Goal: Task Accomplishment & Management: Use online tool/utility

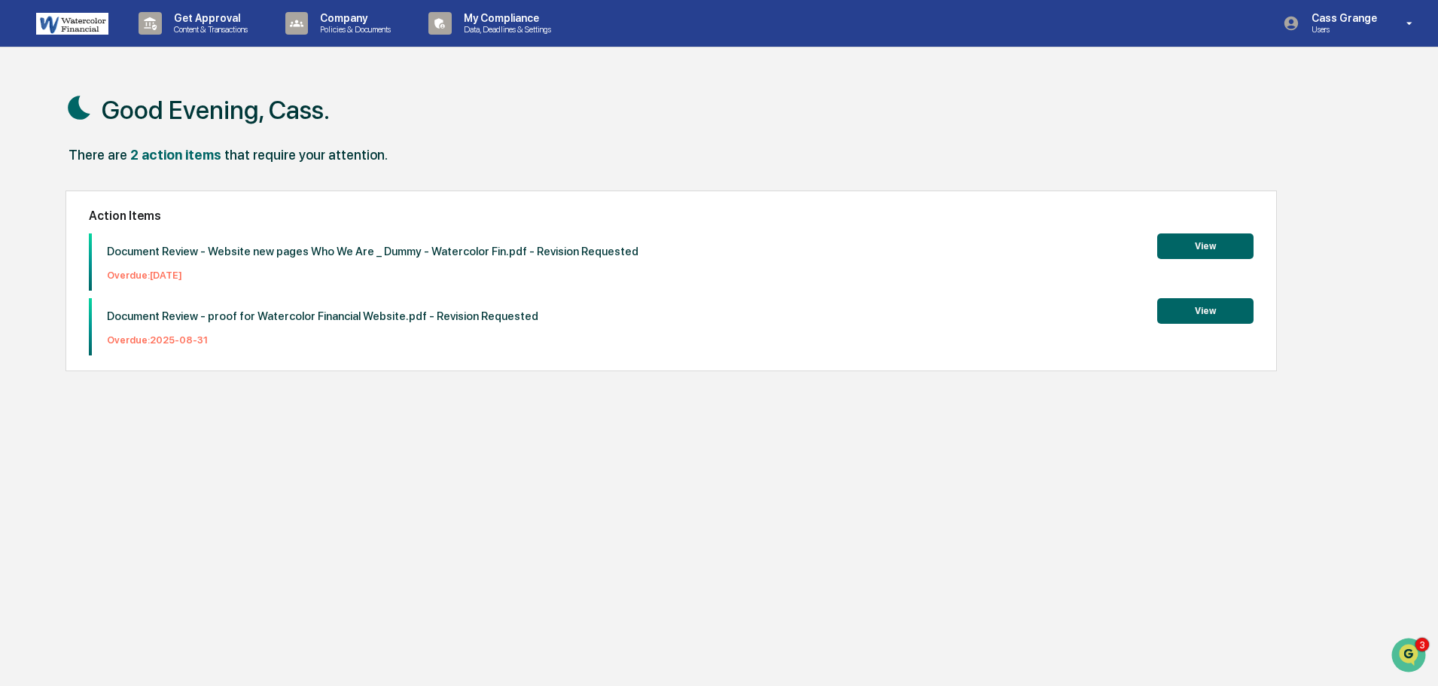
click at [1194, 250] on button "View" at bounding box center [1205, 246] width 96 height 26
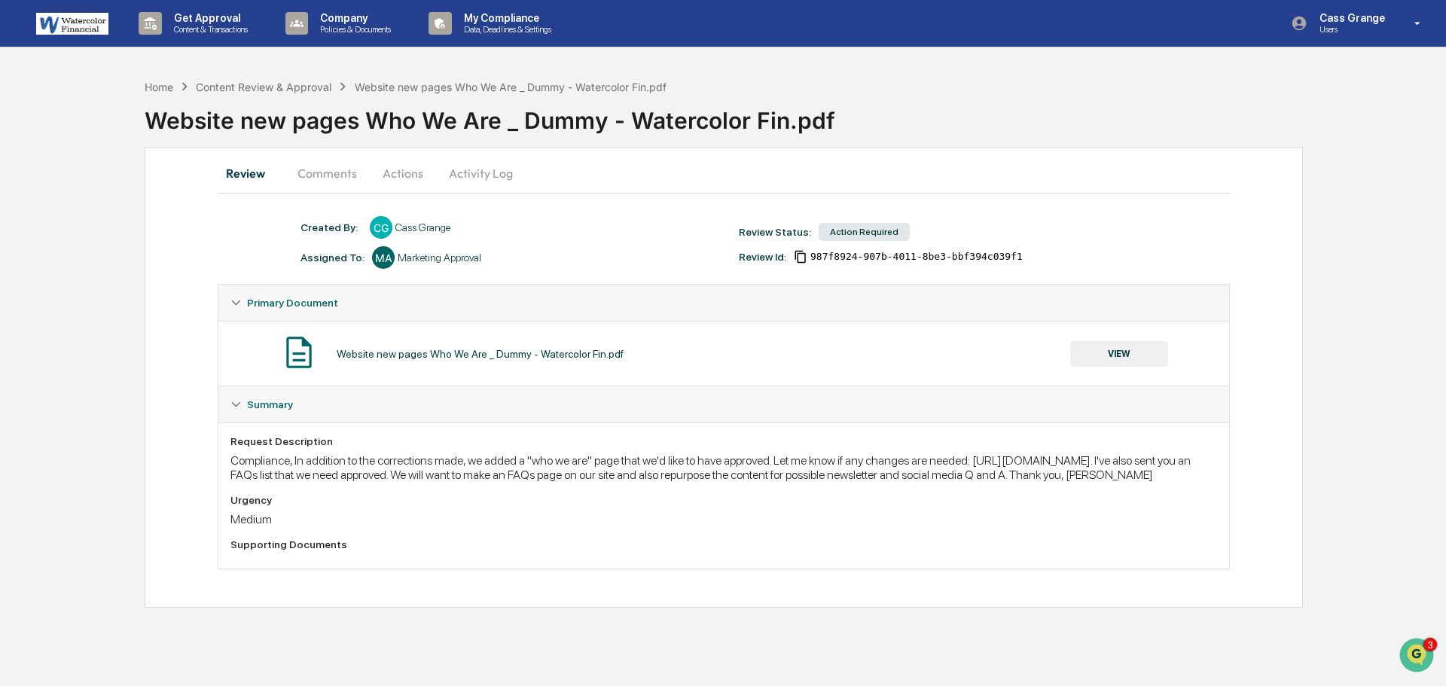
click at [415, 364] on div "Website new pages Who We Are _ Dummy - Watercolor Fin.pdf VIEW" at bounding box center [723, 354] width 986 height 40
click at [405, 348] on div "Website new pages Who We Are _ Dummy - Watercolor Fin.pdf" at bounding box center [480, 354] width 287 height 12
click at [396, 170] on button "Actions" at bounding box center [403, 173] width 68 height 36
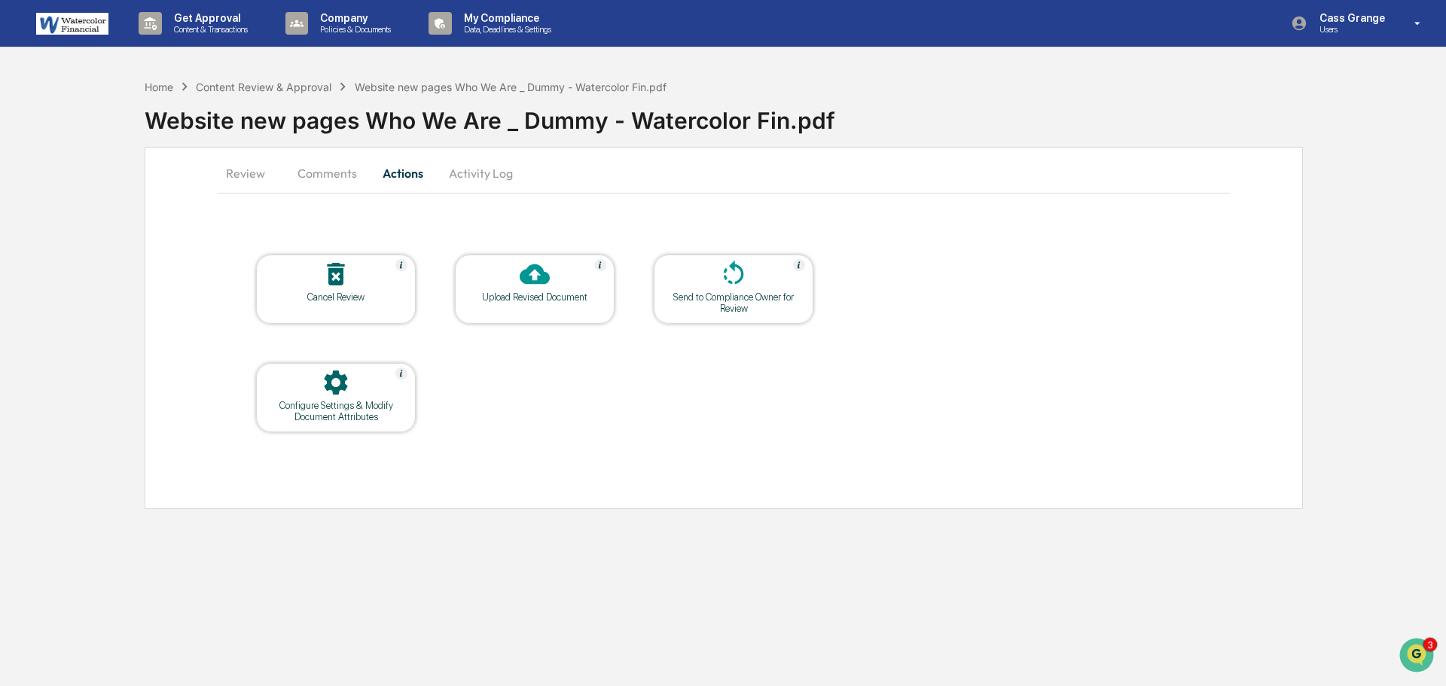
click at [538, 288] on icon at bounding box center [535, 274] width 30 height 30
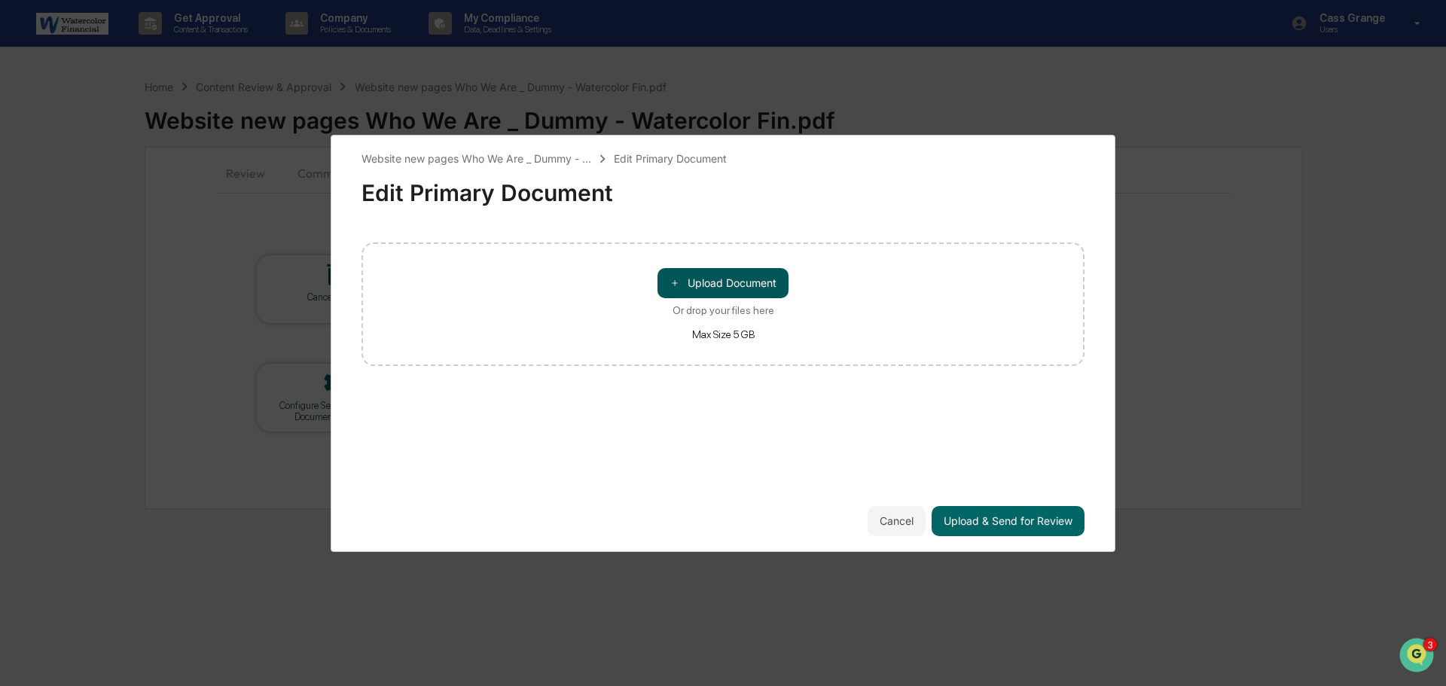
click at [698, 285] on button "＋ Upload Document" at bounding box center [722, 283] width 131 height 30
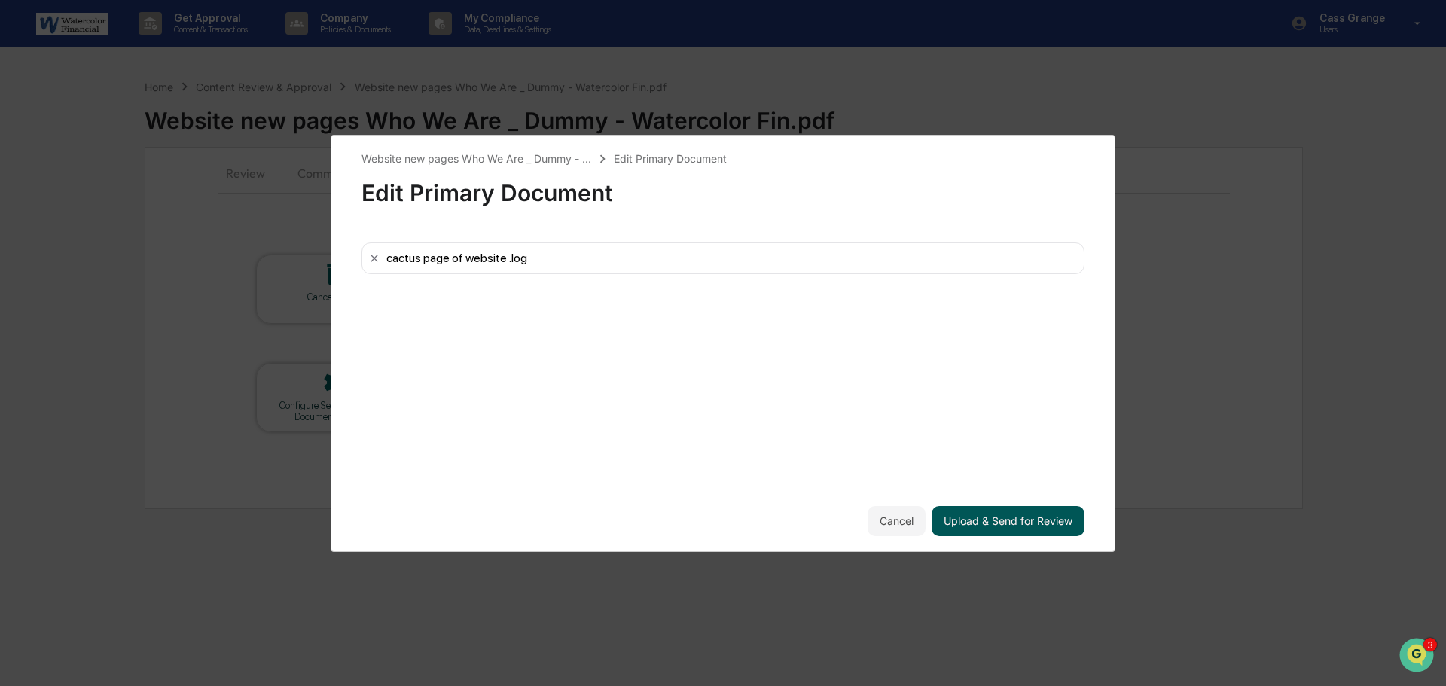
click at [960, 520] on button "Upload & Send for Review" at bounding box center [1007, 521] width 153 height 30
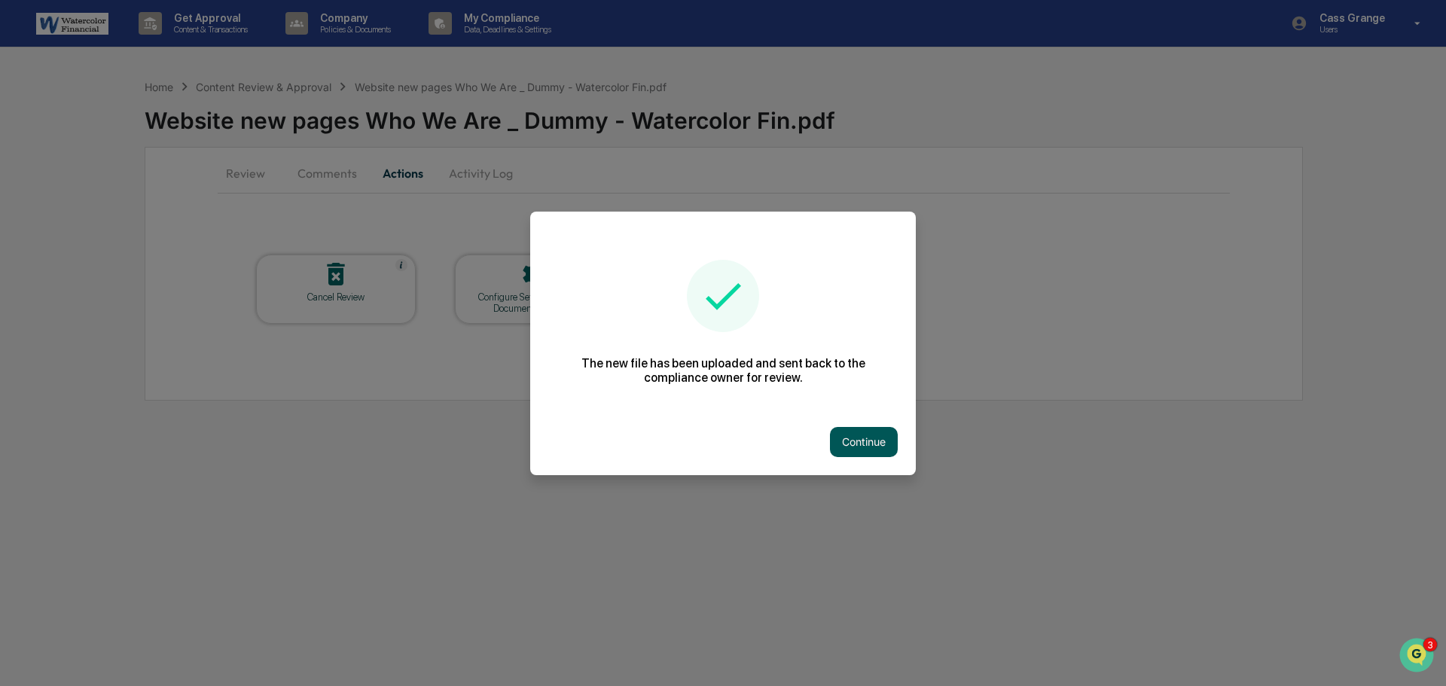
click at [843, 436] on button "Continue" at bounding box center [864, 442] width 68 height 30
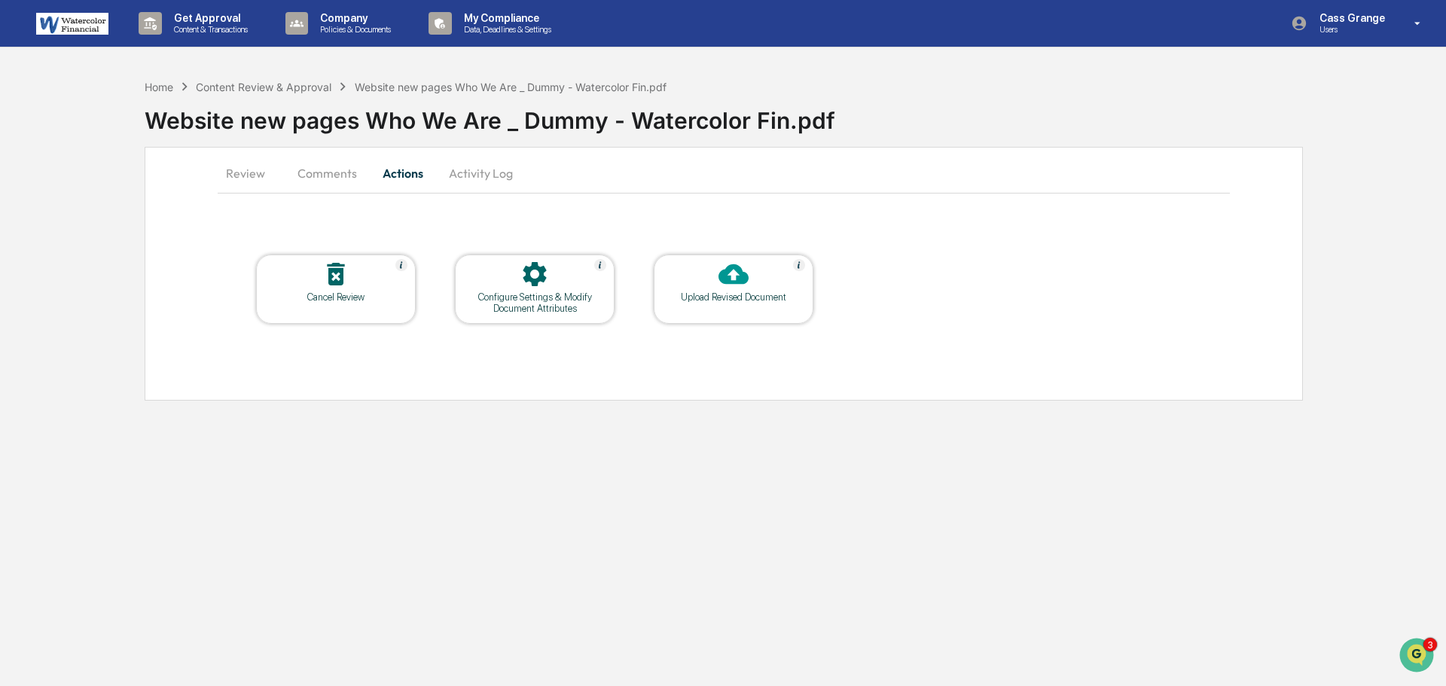
click at [336, 177] on button "Comments" at bounding box center [327, 173] width 84 height 36
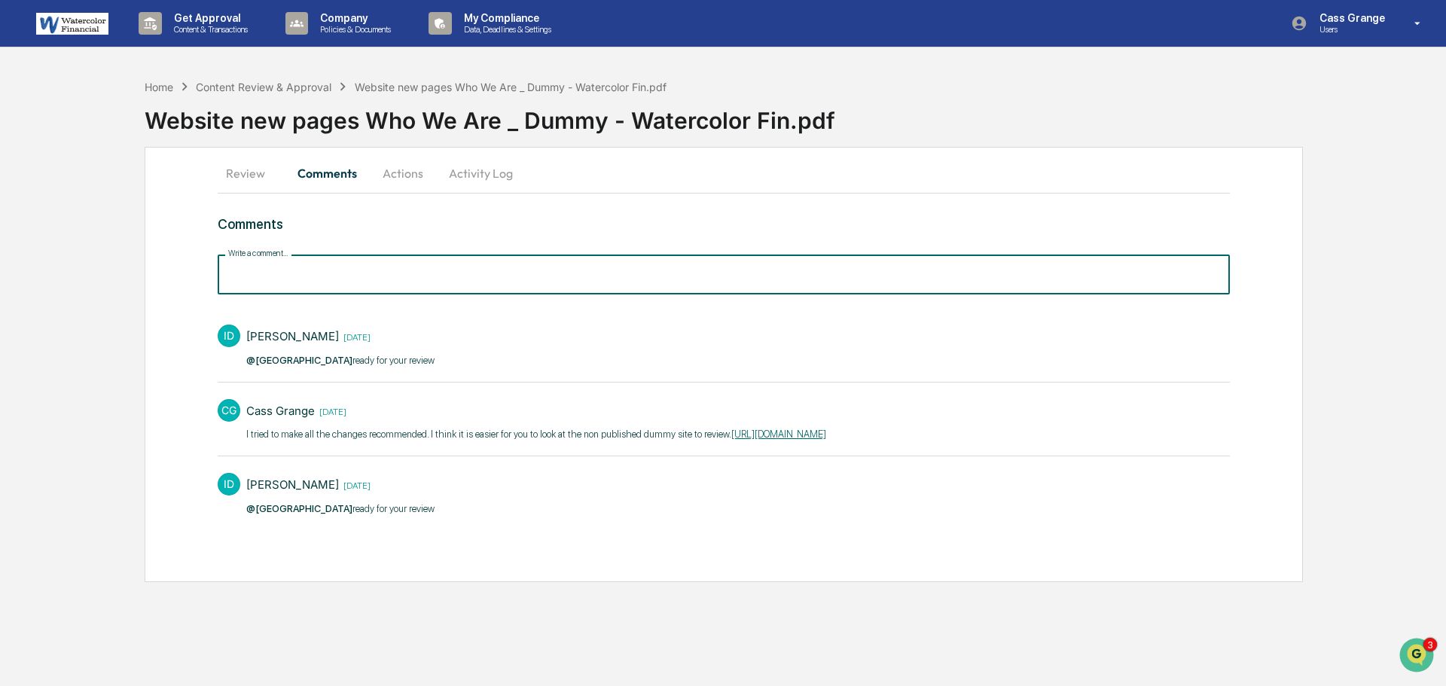
click at [285, 270] on input "Write a comment..." at bounding box center [724, 275] width 1012 height 40
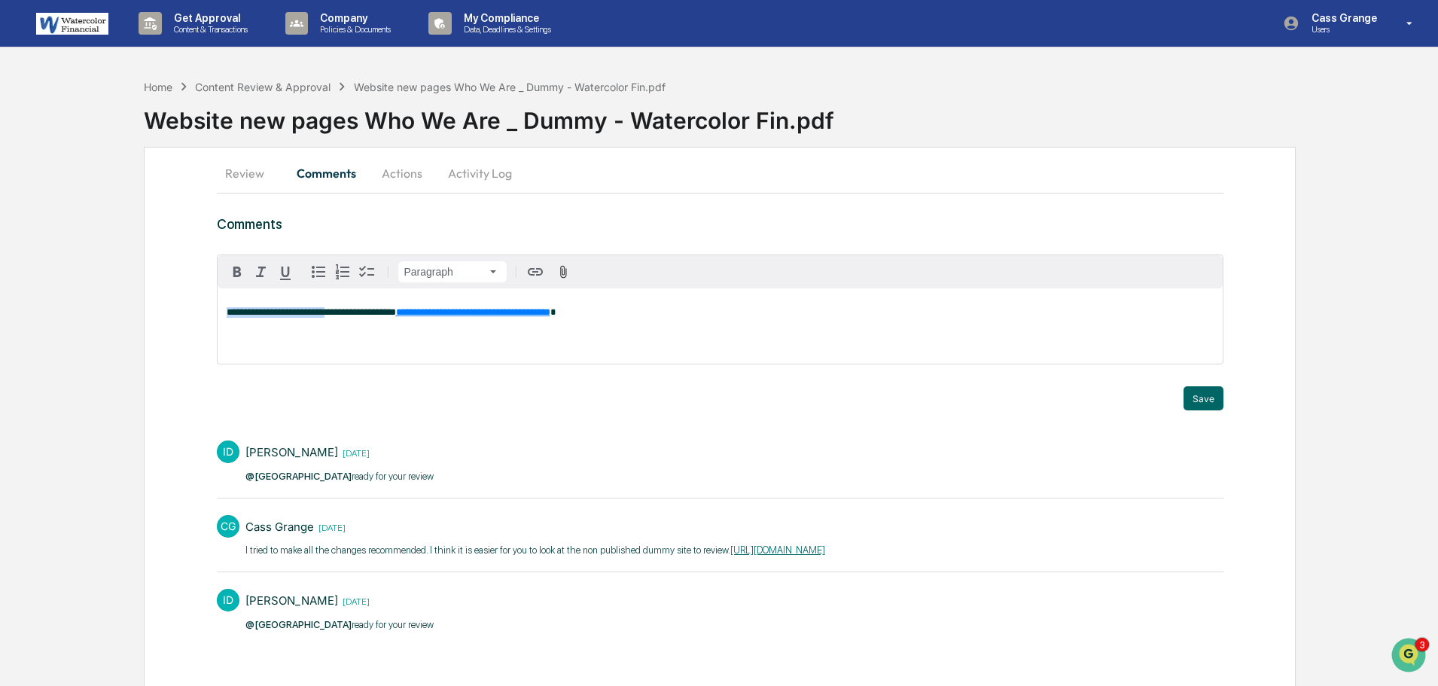
drag, startPoint x: 329, startPoint y: 312, endPoint x: 180, endPoint y: 293, distance: 150.3
click at [180, 293] on div "**********" at bounding box center [720, 422] width 1152 height 551
click at [560, 334] on div "**********" at bounding box center [720, 325] width 1005 height 75
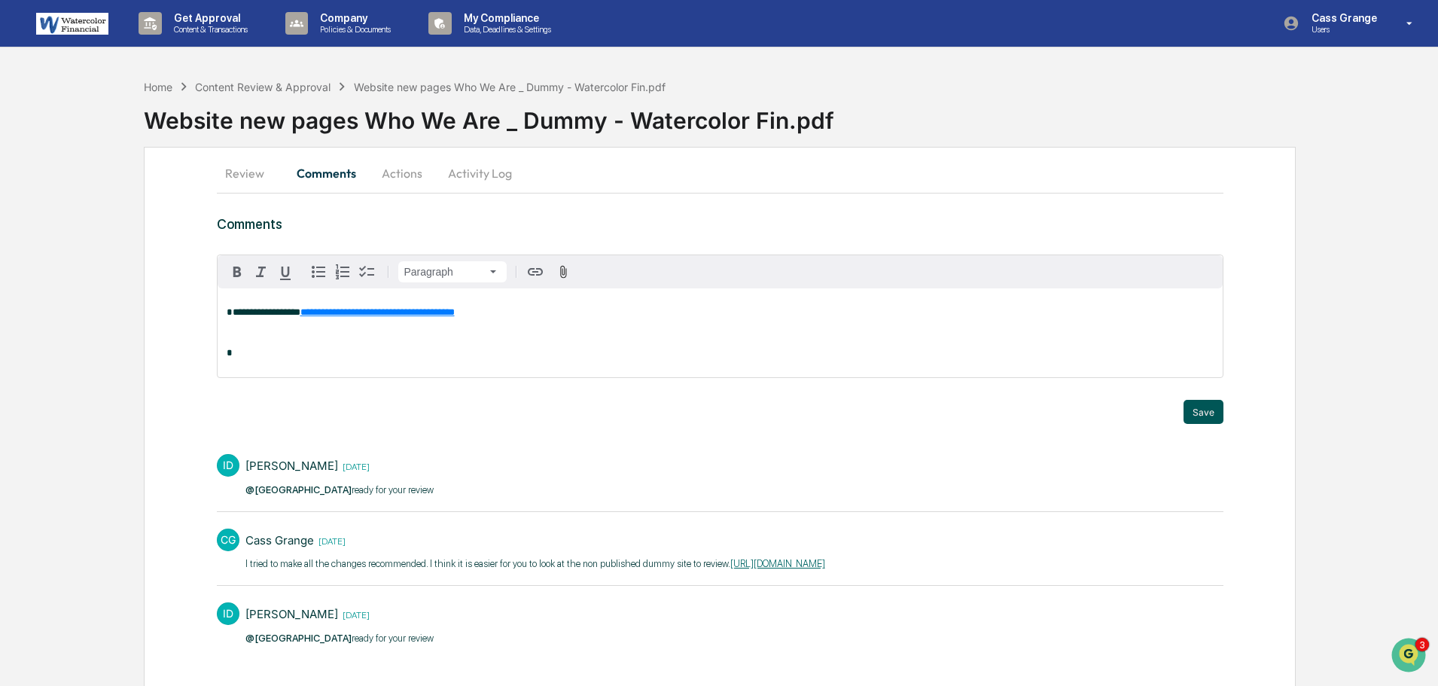
click at [1196, 413] on button "Save" at bounding box center [1204, 412] width 40 height 24
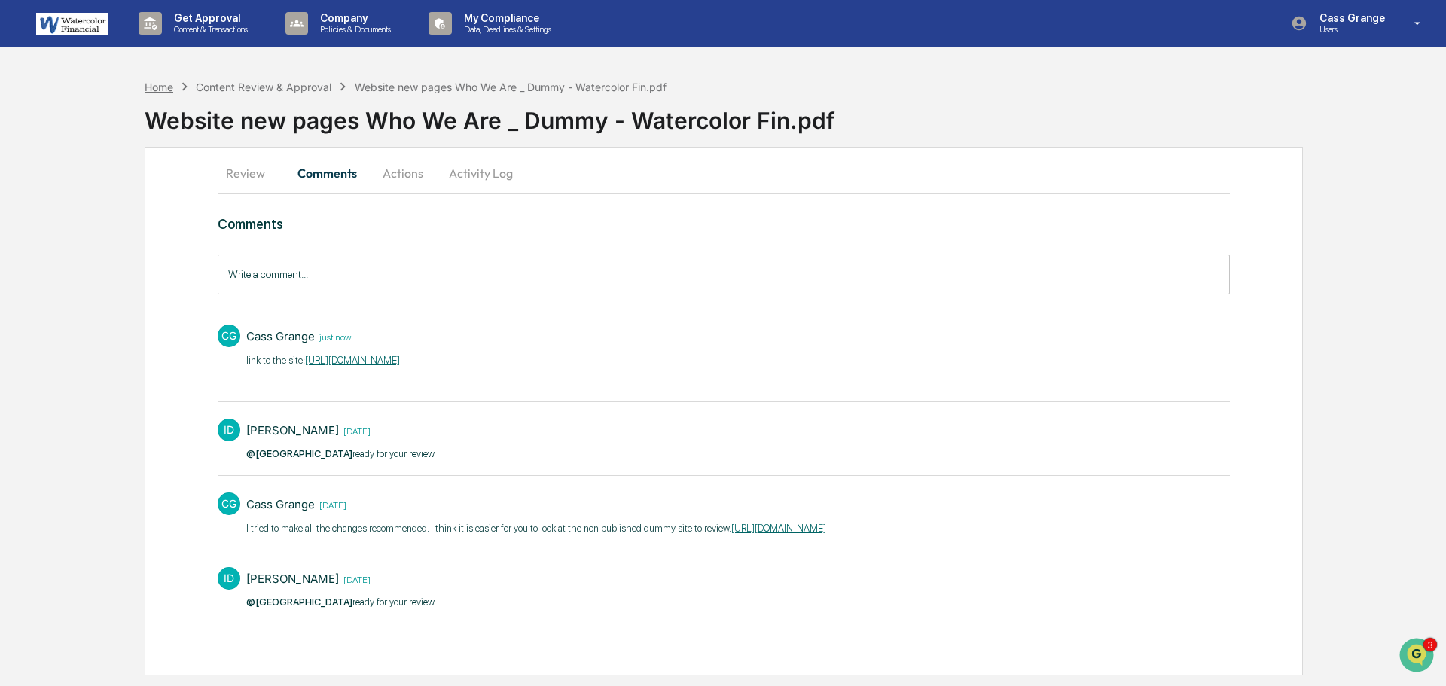
click at [150, 86] on div "Home" at bounding box center [159, 87] width 29 height 13
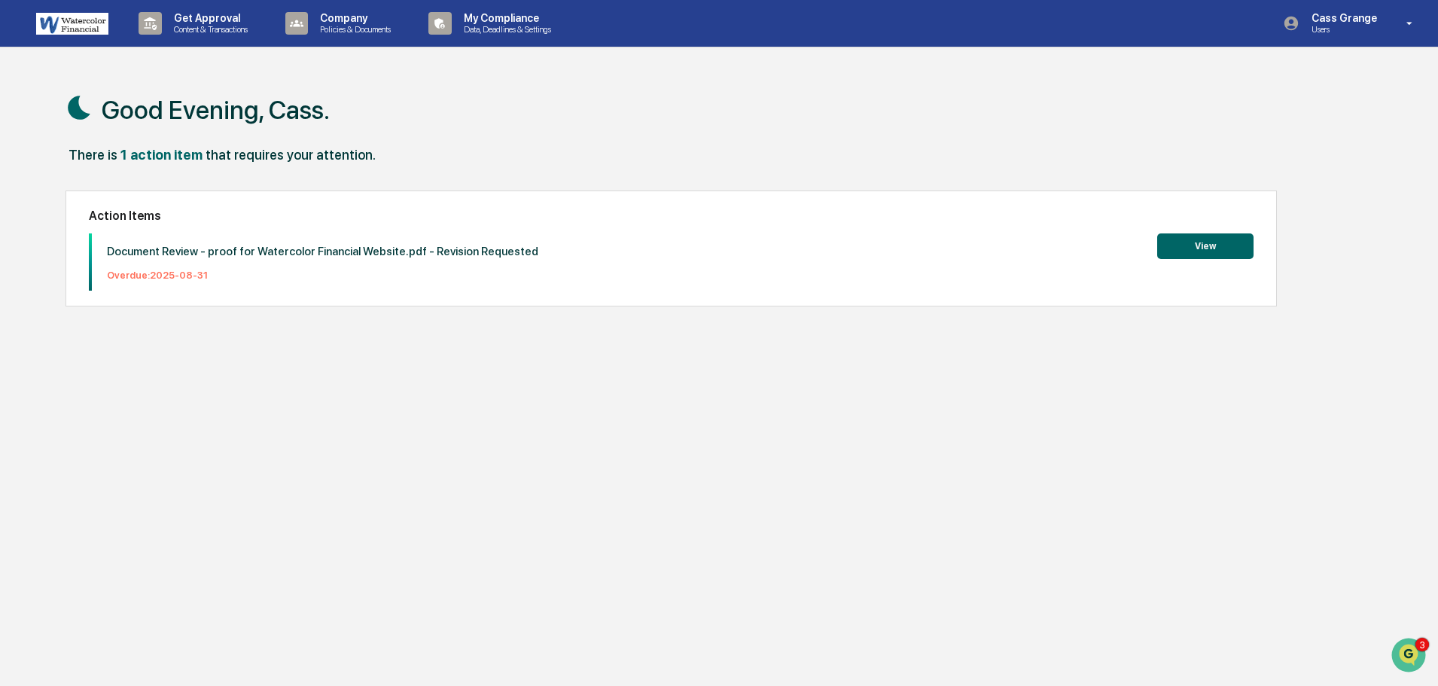
click at [1215, 245] on button "View" at bounding box center [1205, 246] width 96 height 26
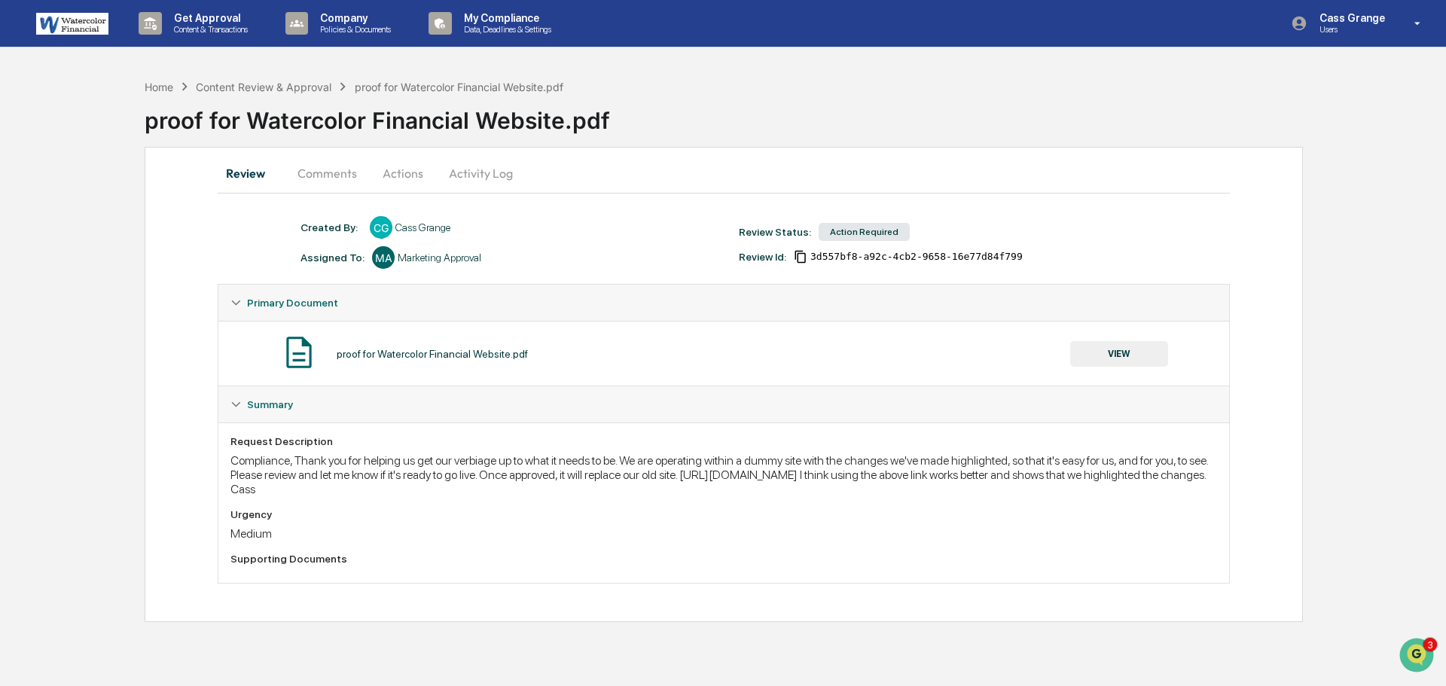
click at [1124, 350] on button "VIEW" at bounding box center [1119, 354] width 98 height 26
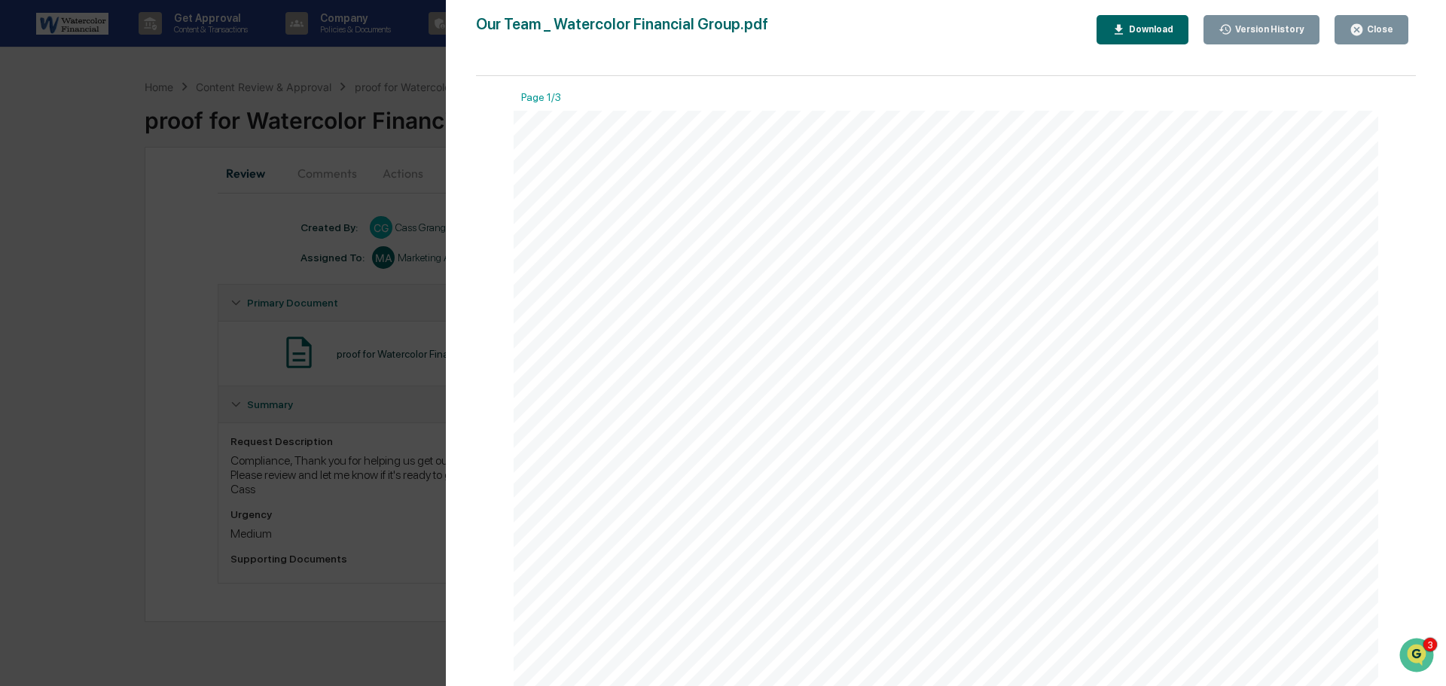
click at [386, 140] on div "Version History [DATE] 07:21 PM [PERSON_NAME] [DATE] 08:49 PM [PERSON_NAME] [DA…" at bounding box center [723, 343] width 1446 height 686
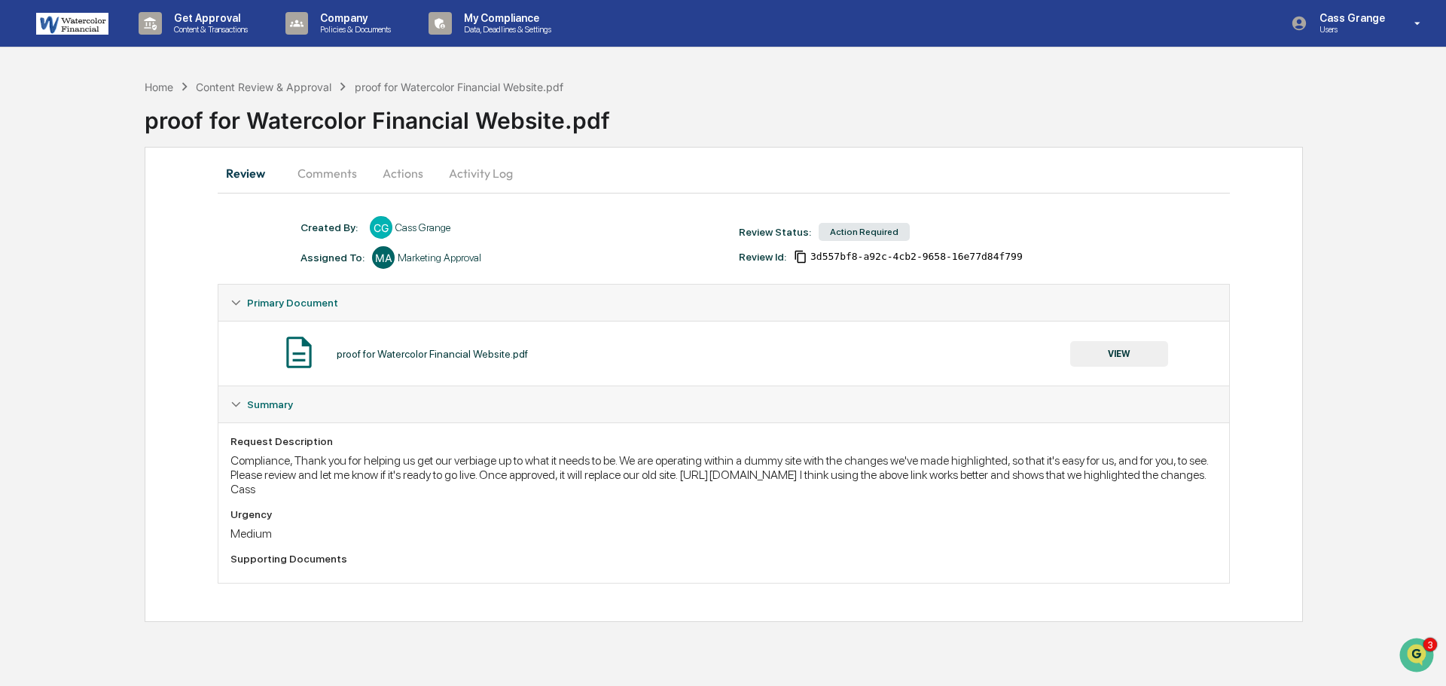
click at [401, 172] on button "Actions" at bounding box center [403, 173] width 68 height 36
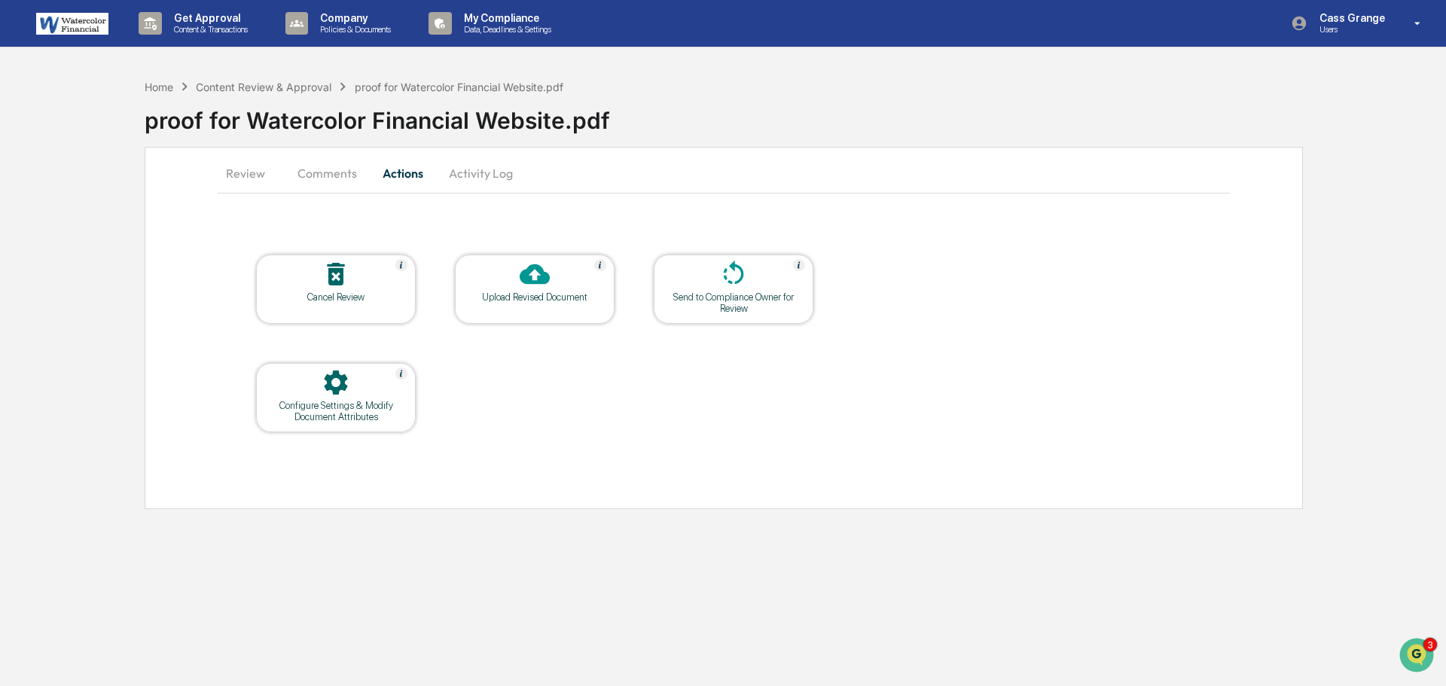
click at [518, 270] on div at bounding box center [534, 275] width 151 height 32
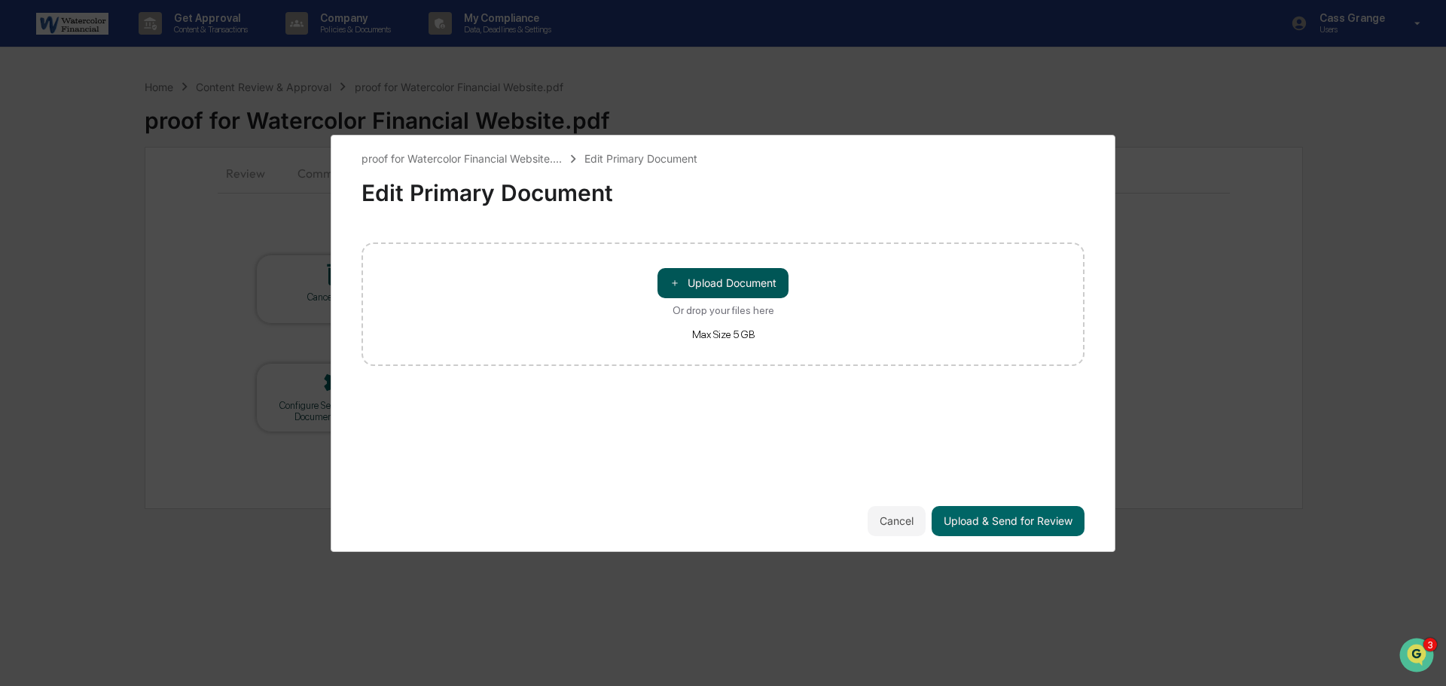
click at [742, 285] on button "＋ Upload Document" at bounding box center [722, 283] width 131 height 30
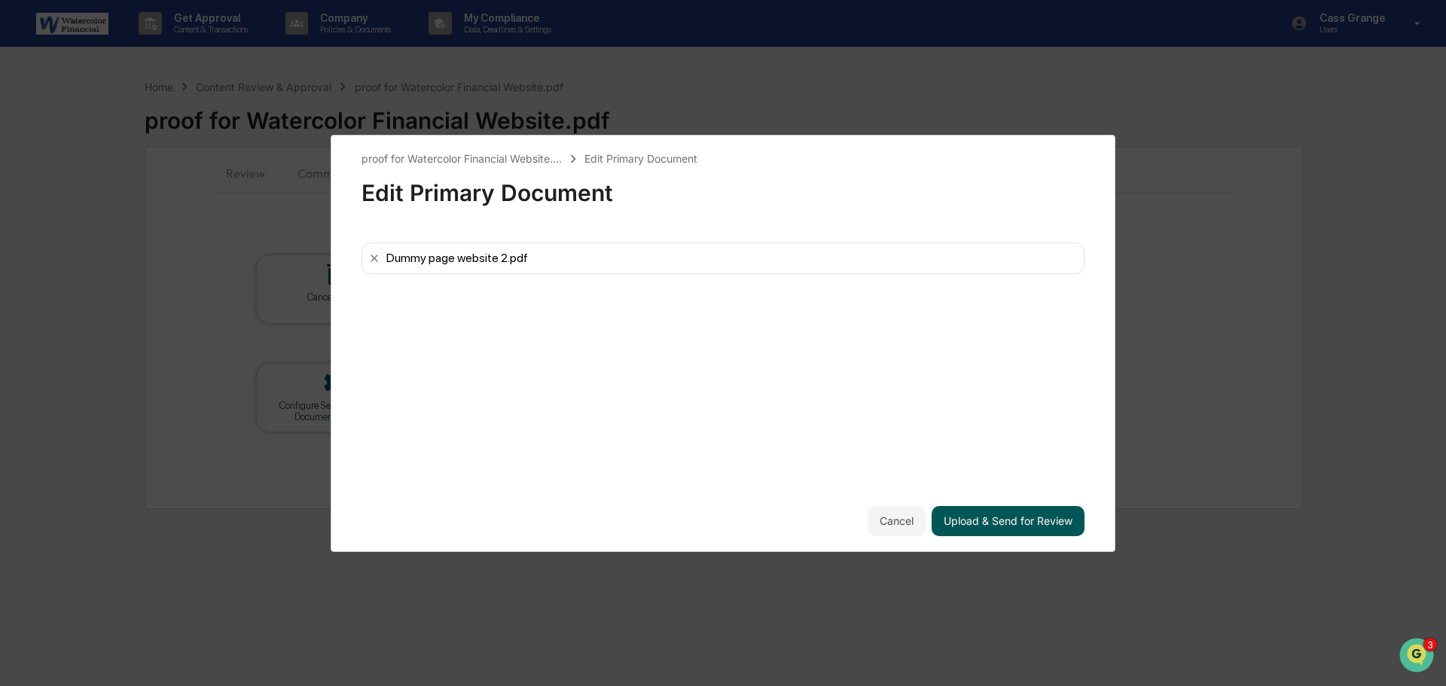
click at [986, 518] on button "Upload & Send for Review" at bounding box center [1007, 521] width 153 height 30
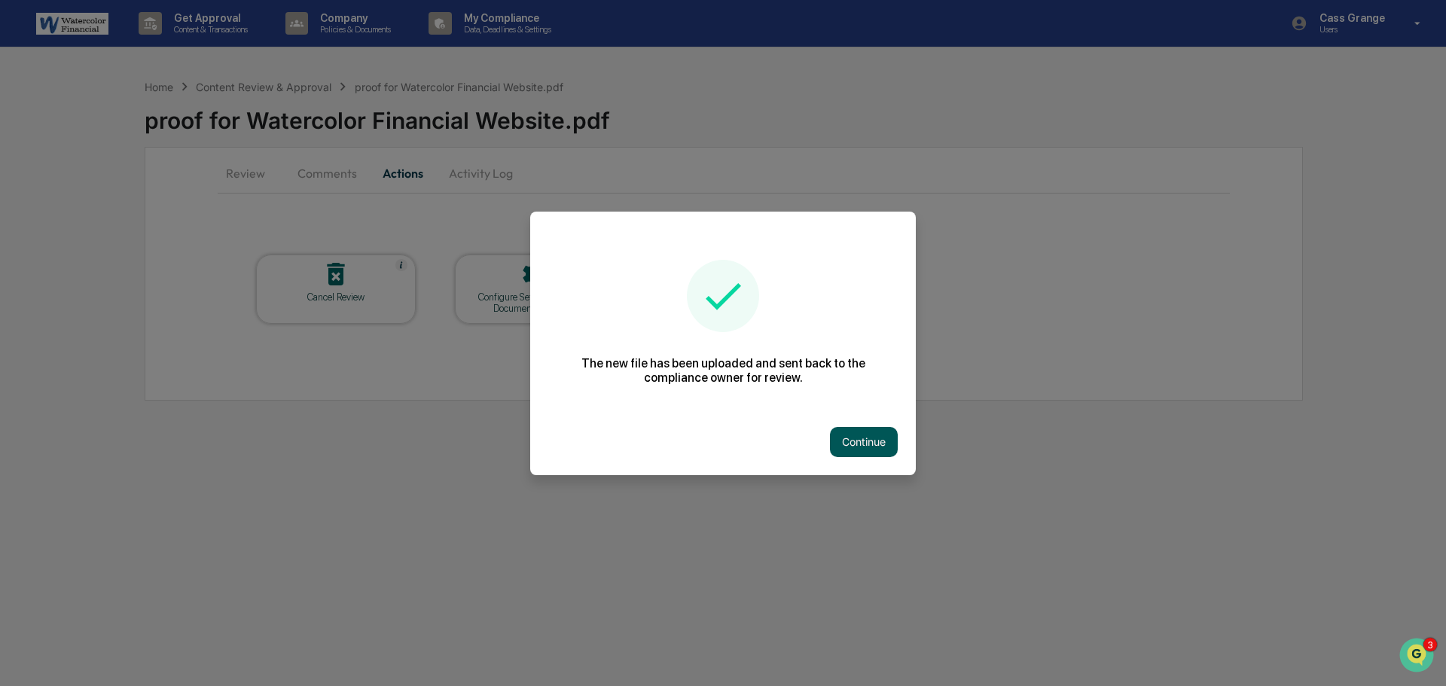
click at [841, 444] on button "Continue" at bounding box center [864, 442] width 68 height 30
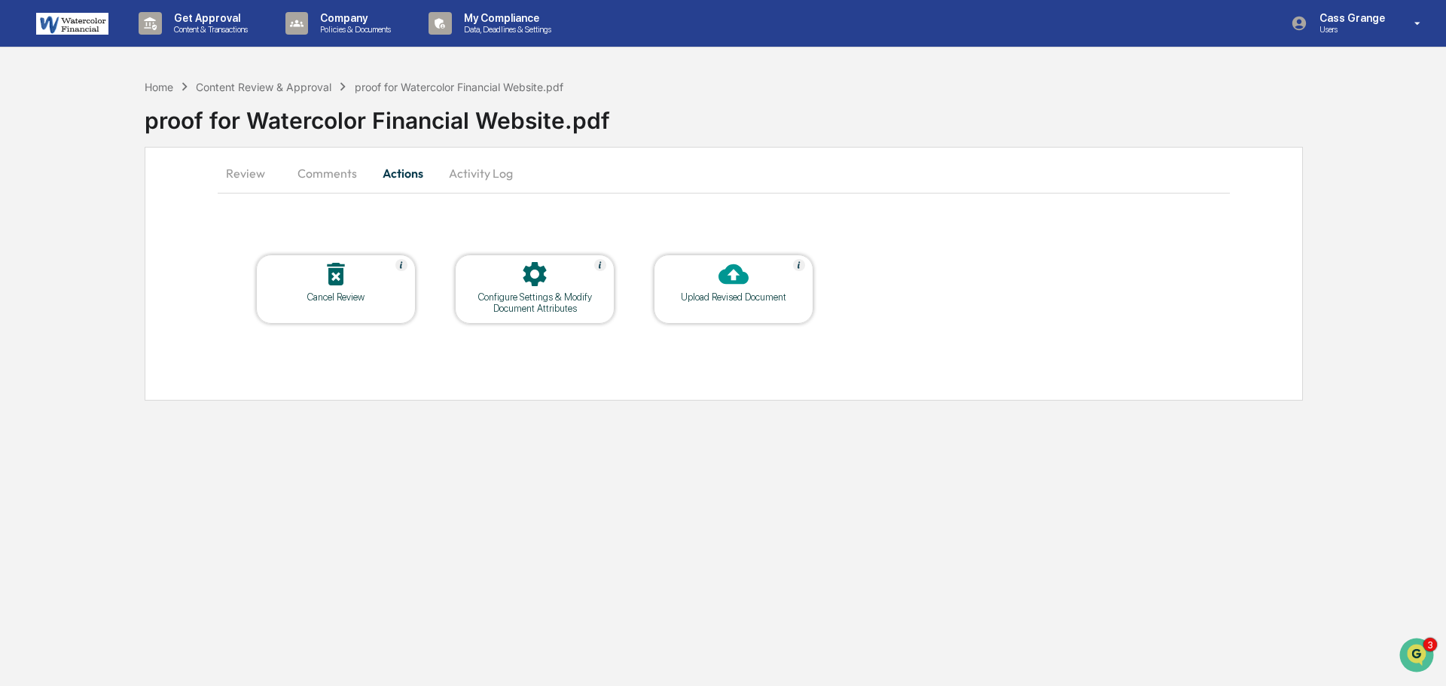
click at [320, 174] on button "Comments" at bounding box center [327, 173] width 84 height 36
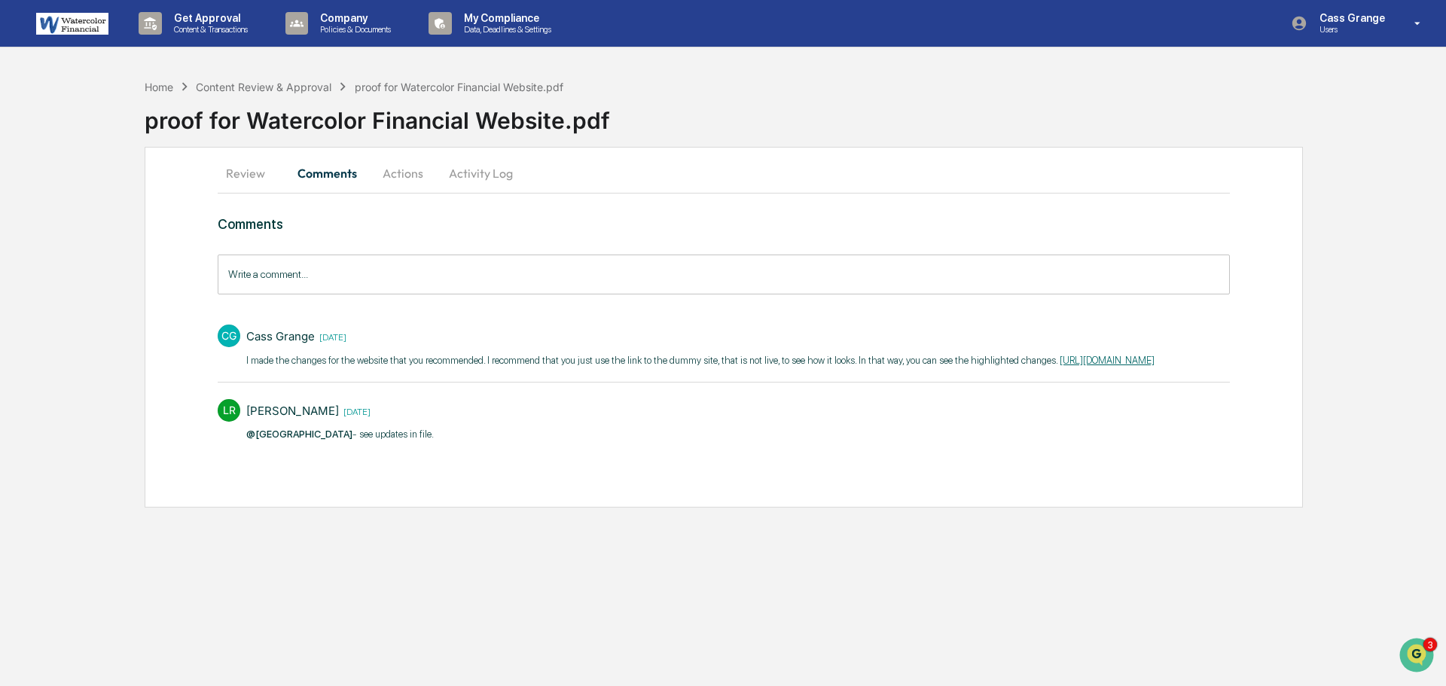
click at [261, 274] on input "Write a comment..." at bounding box center [724, 275] width 1012 height 40
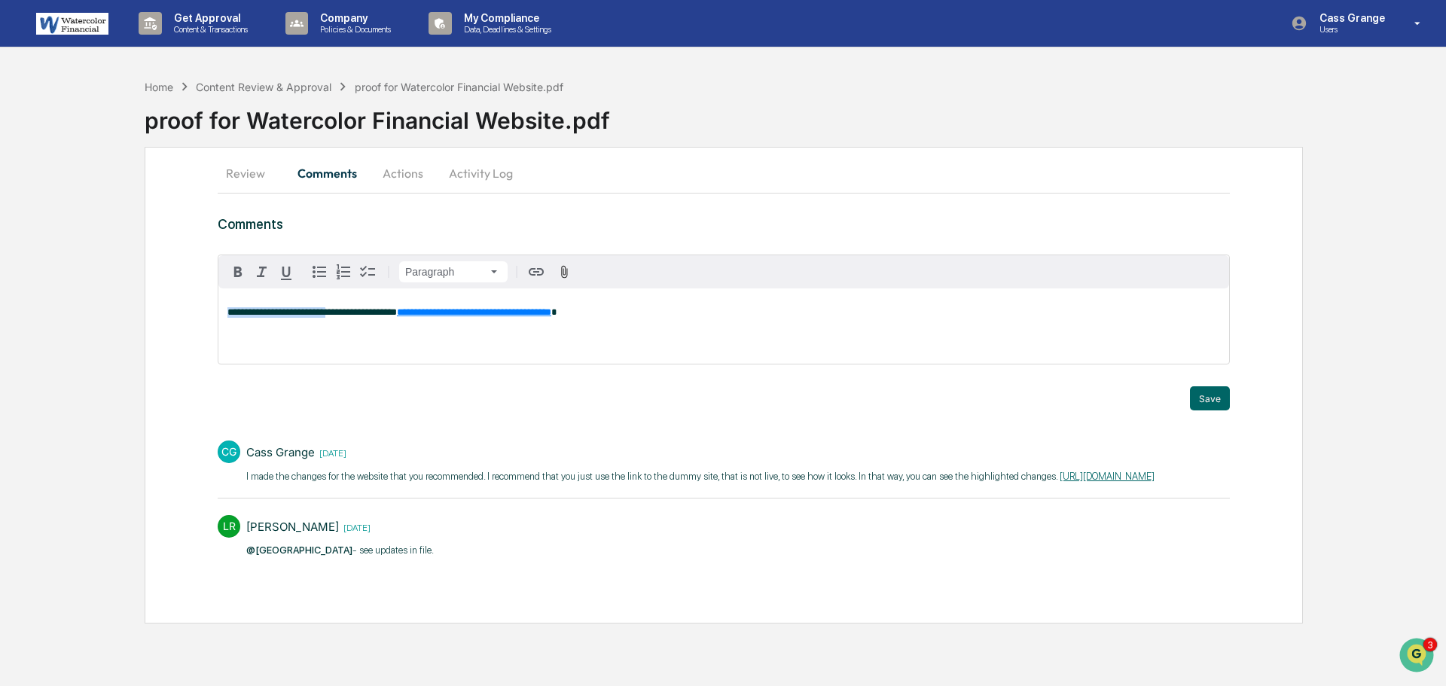
drag, startPoint x: 330, startPoint y: 311, endPoint x: 187, endPoint y: 306, distance: 143.2
click at [187, 306] on div "**********" at bounding box center [724, 385] width 1158 height 477
click at [1215, 402] on button "Save" at bounding box center [1210, 398] width 40 height 24
